Goal: Task Accomplishment & Management: Manage account settings

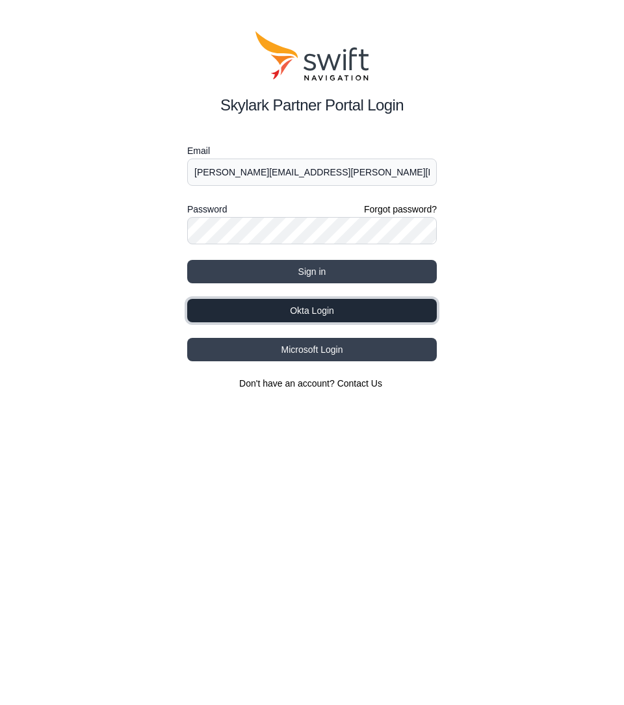
click at [315, 310] on button "Okta Login" at bounding box center [311, 310] width 249 height 23
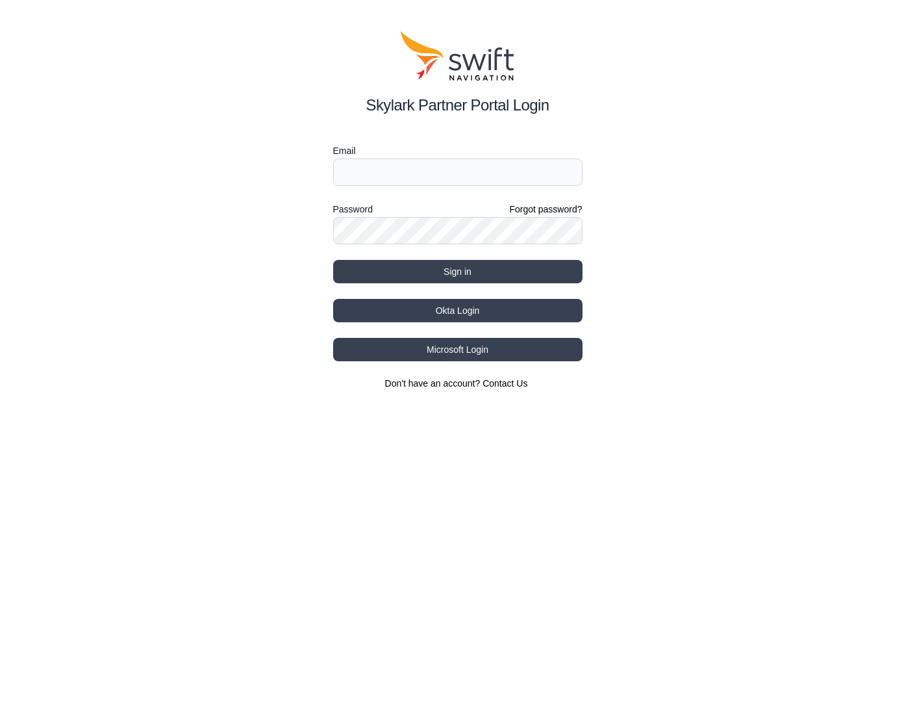
type input "rodrigo.reichert+grab@swift-nav.com"
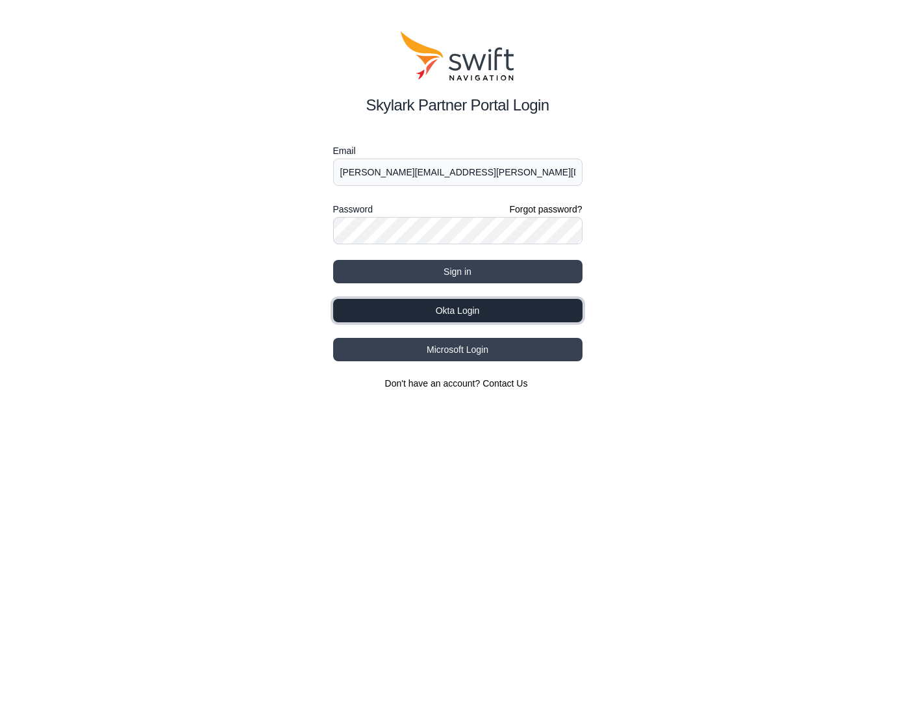
click at [470, 306] on button "Okta Login" at bounding box center [457, 310] width 249 height 23
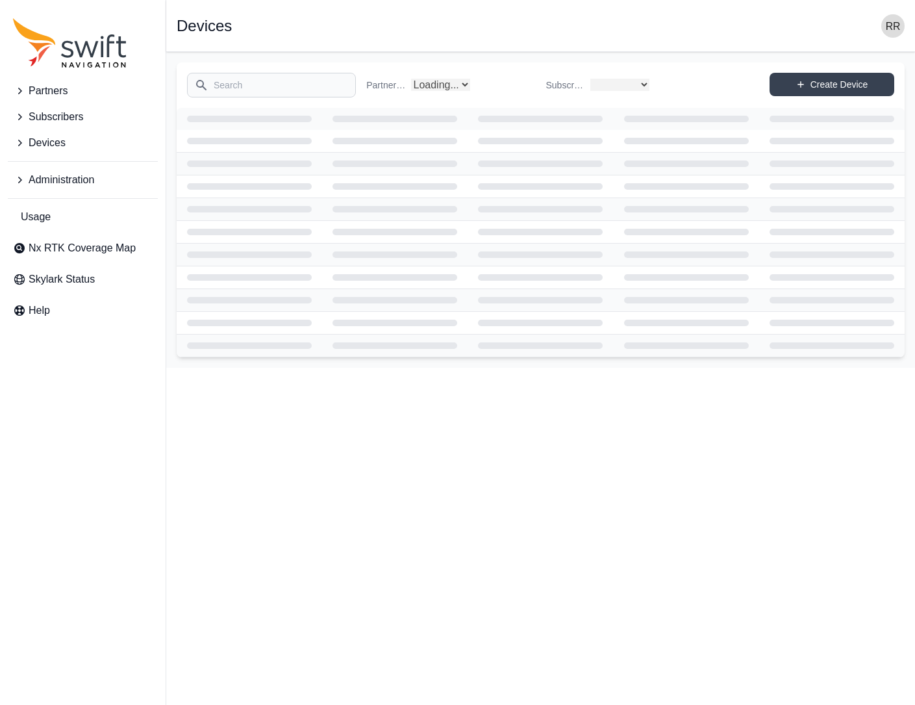
select select
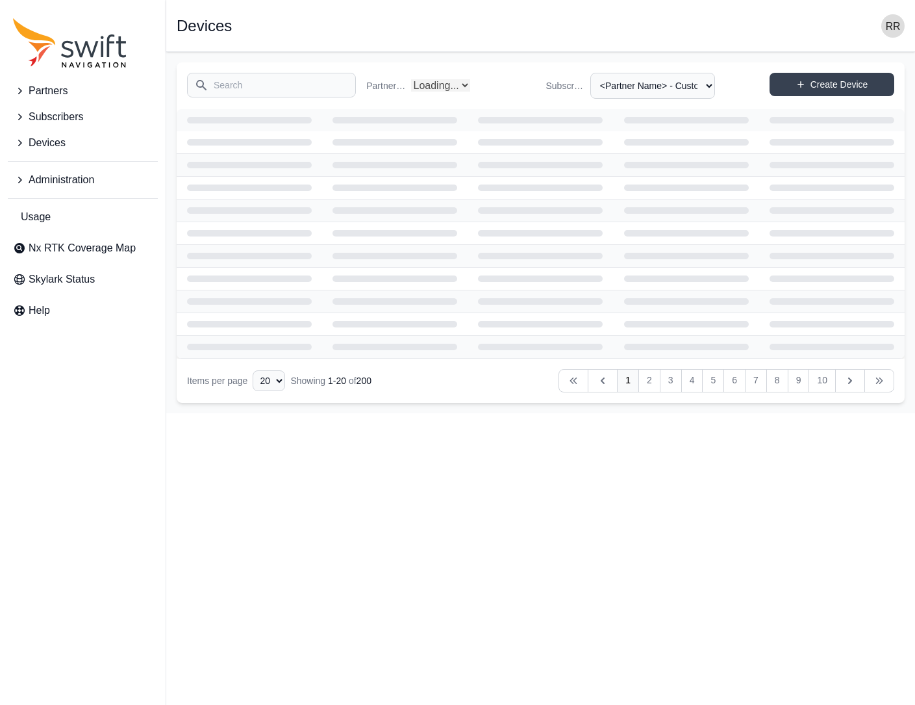
click at [247, 88] on input "Search" at bounding box center [271, 85] width 169 height 25
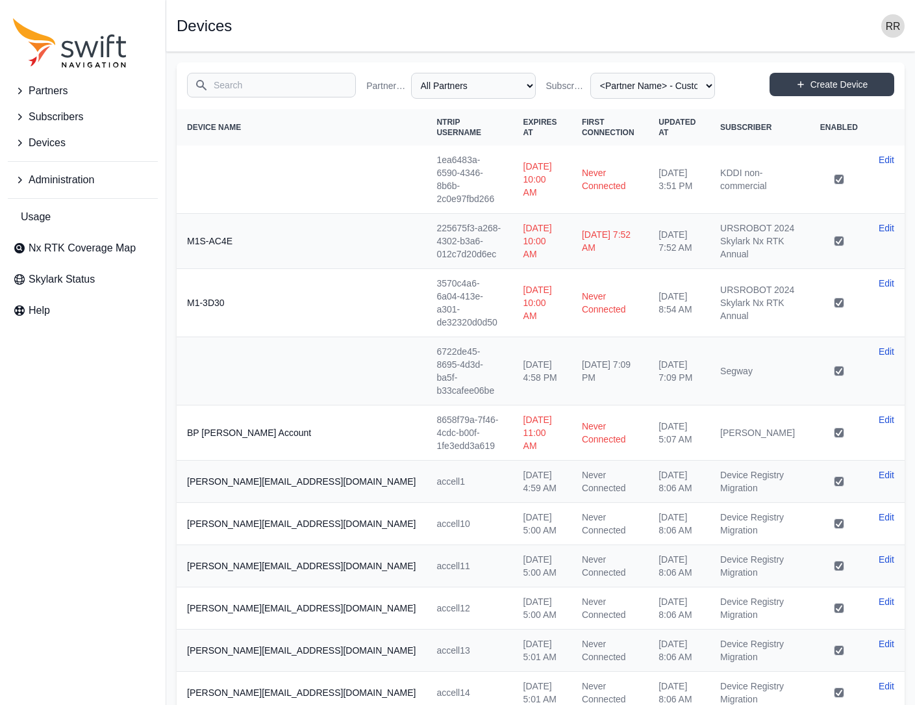
select select "Partner Name"
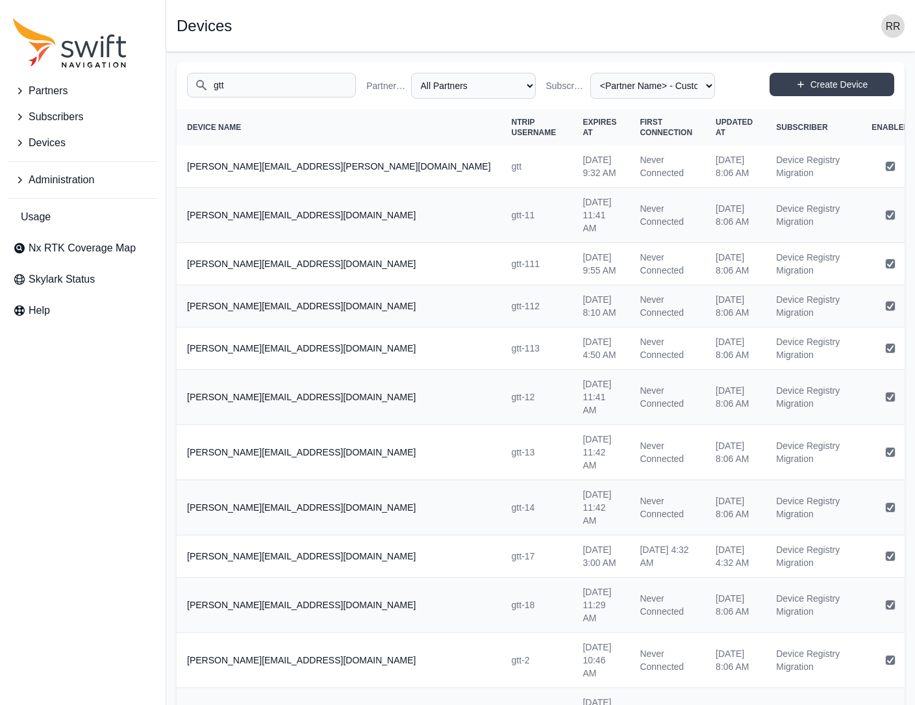
type input "gtt"
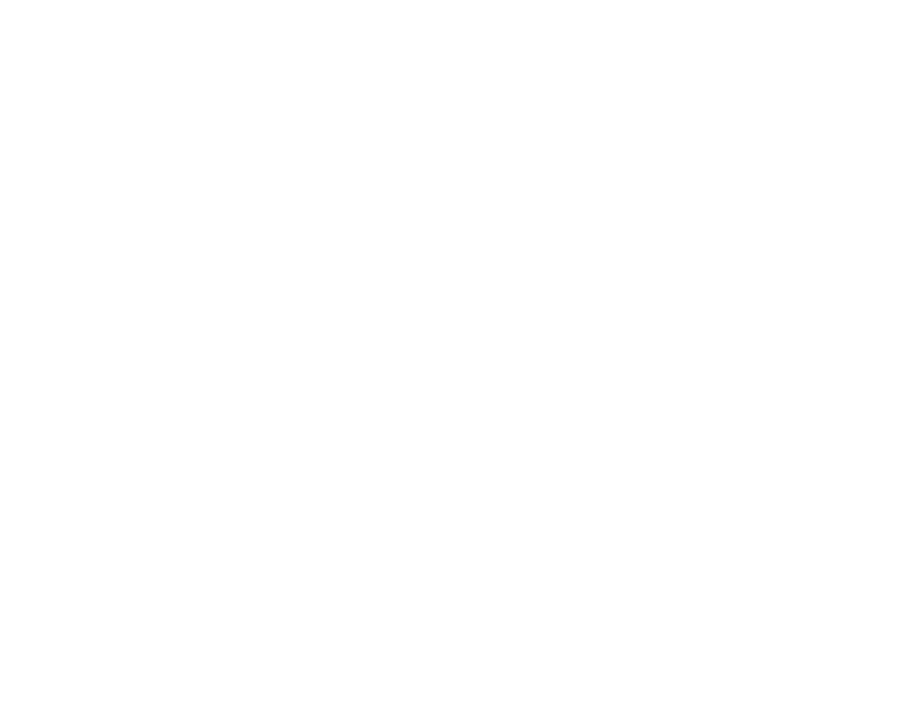
select select
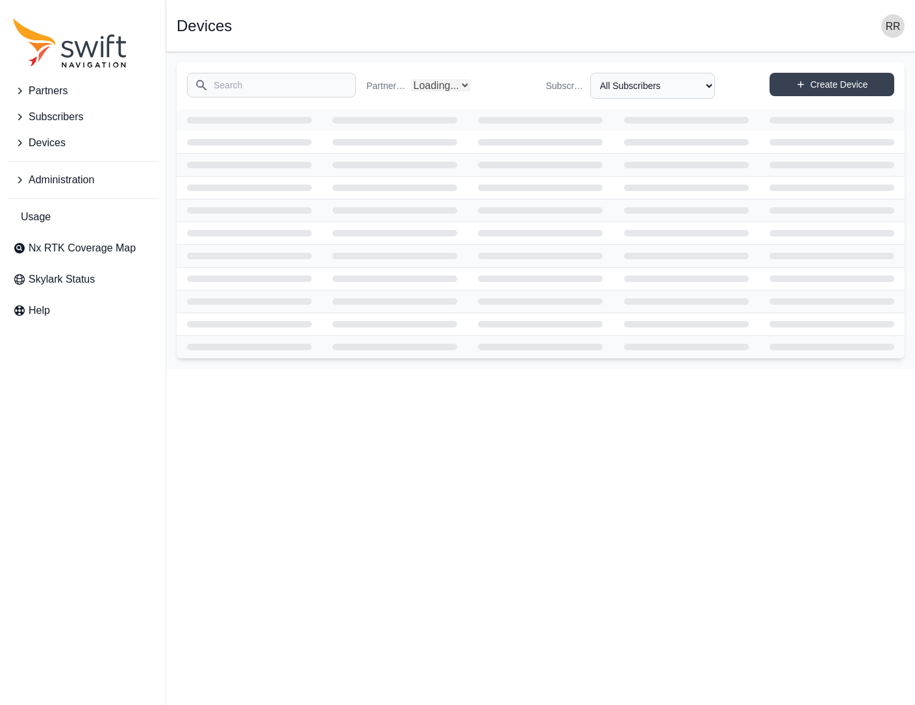
click at [249, 92] on input "Search" at bounding box center [271, 85] width 169 height 25
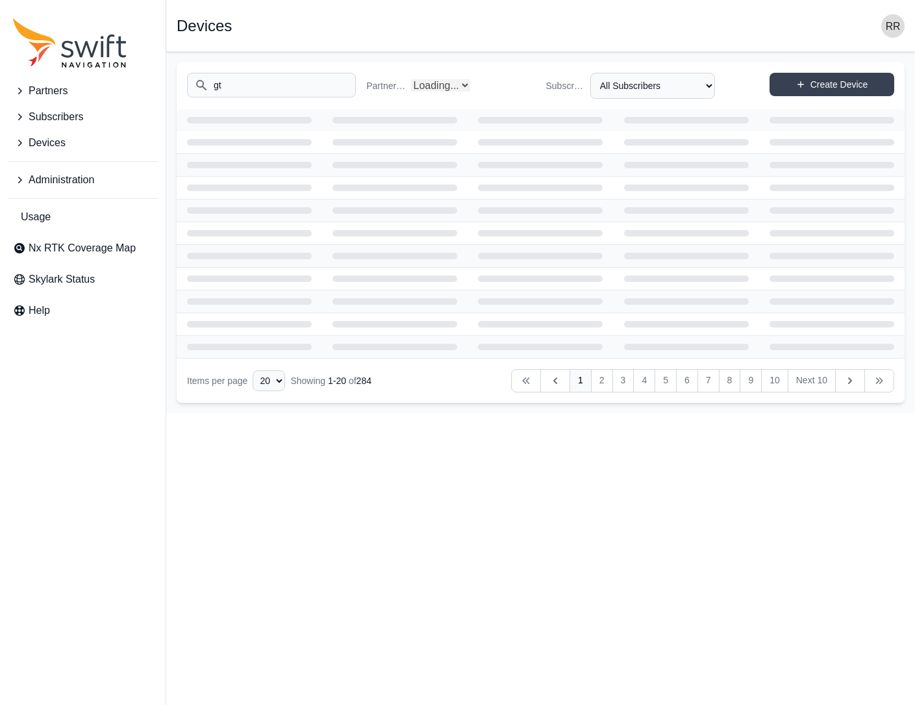
type input "gtt"
select select "Partner Name"
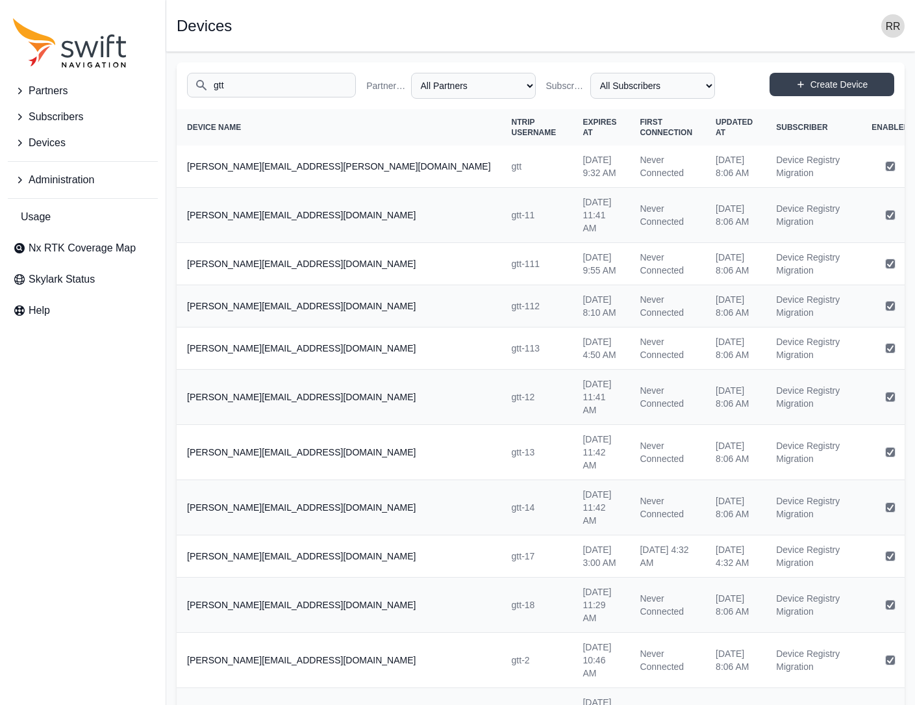
type input "gtt"
select select "ab3272ce-40d0-4c94-a524-96a758ab755c"
select select "7e8434a2-c6ea-49f0-86b6-41d2490d7345"
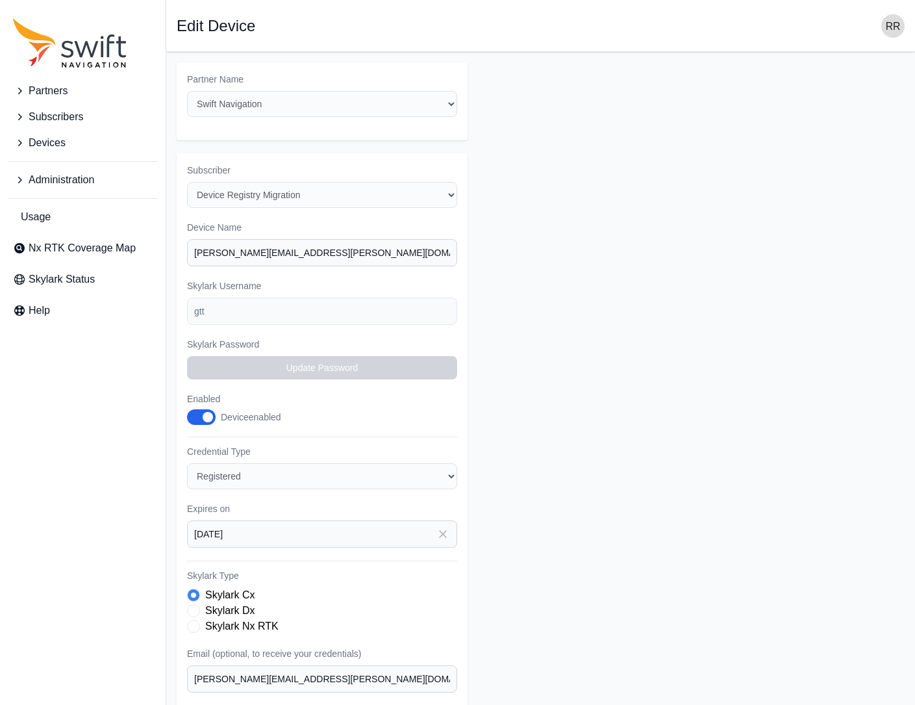
click at [707, 201] on form "Partner Name Select a Partner AlpsAlpine Asensing Bad Elf Bench Mark Equipment …" at bounding box center [541, 455] width 728 height 787
